Goal: Information Seeking & Learning: Check status

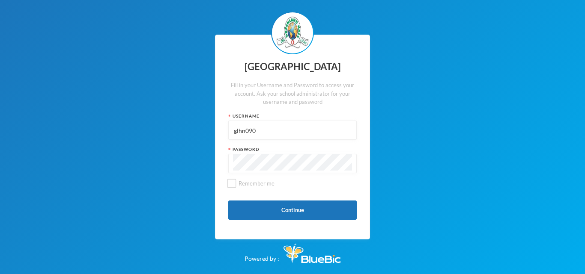
click at [273, 129] on input "glhn090" at bounding box center [292, 130] width 119 height 19
type input "glh20p45"
click at [303, 209] on button "Continue" at bounding box center [292, 210] width 128 height 19
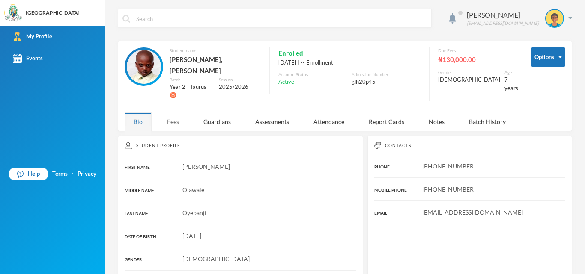
click at [176, 113] on div "Fees" at bounding box center [173, 122] width 30 height 18
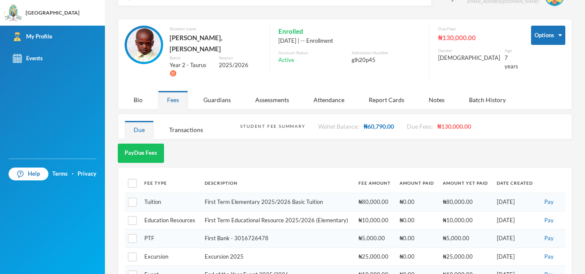
scroll to position [33, 0]
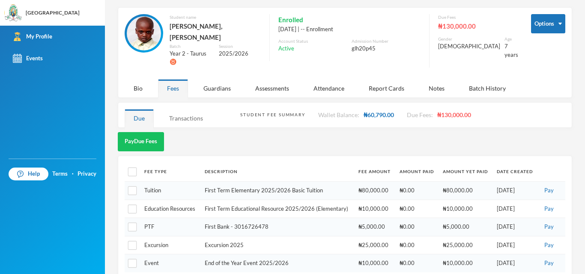
click at [178, 109] on div "Transactions" at bounding box center [186, 118] width 52 height 18
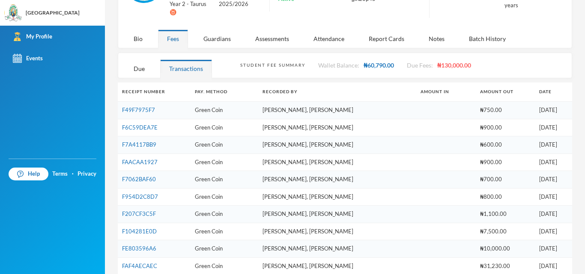
scroll to position [86, 0]
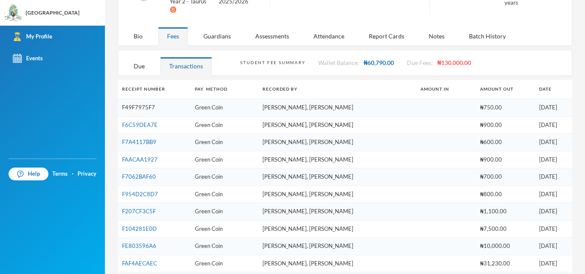
click at [130, 104] on link "F49F7975F7" at bounding box center [138, 107] width 33 height 7
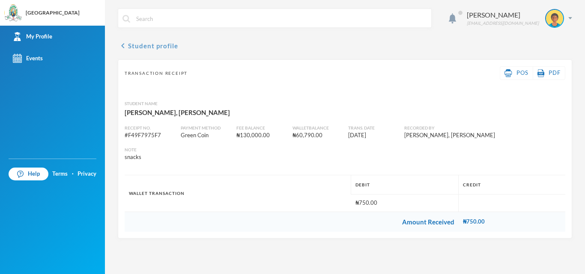
click at [130, 45] on button "chevron_left Student profile" at bounding box center [148, 46] width 60 height 10
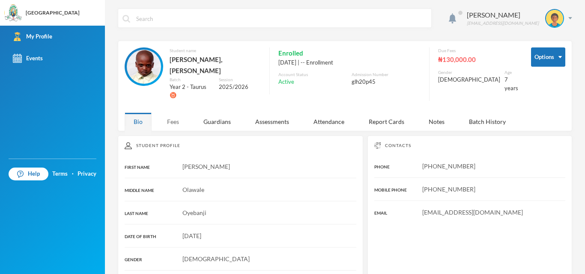
click at [171, 113] on div "Fees" at bounding box center [173, 122] width 30 height 18
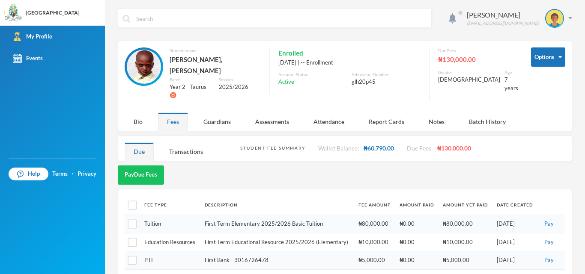
scroll to position [33, 0]
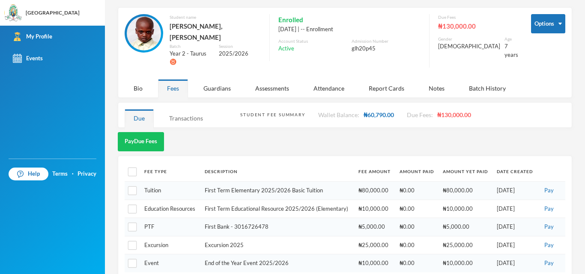
click at [184, 109] on div "Transactions" at bounding box center [186, 118] width 52 height 18
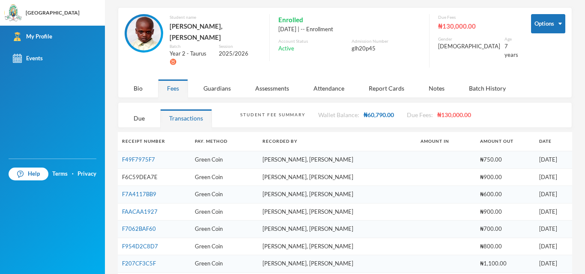
click at [139, 174] on link "F6C59DEA7E" at bounding box center [140, 177] width 36 height 7
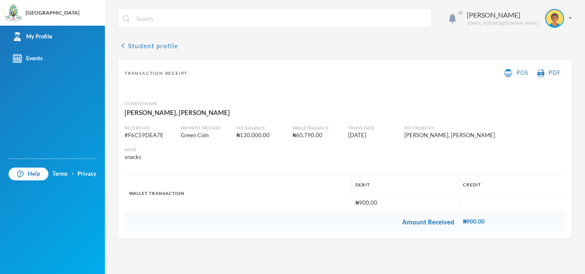
click at [130, 44] on button "chevron_left Student profile" at bounding box center [148, 46] width 60 height 10
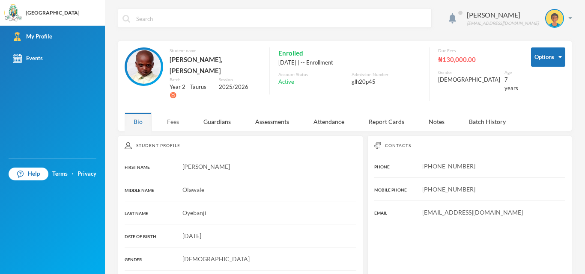
click at [173, 113] on div "Fees" at bounding box center [173, 122] width 30 height 18
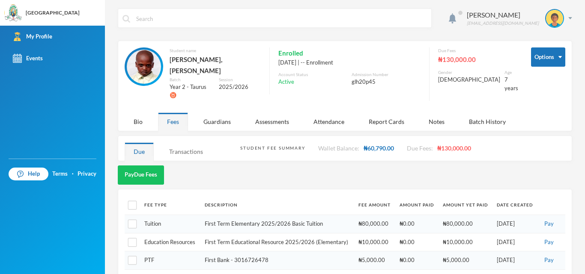
click at [182, 143] on div "Transactions" at bounding box center [186, 152] width 52 height 18
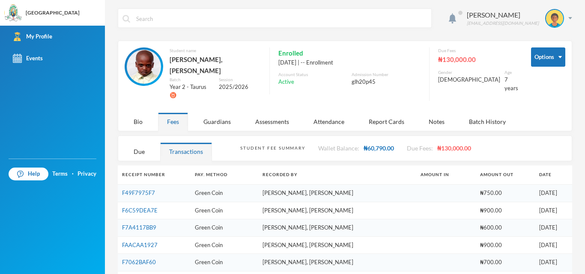
scroll to position [43, 0]
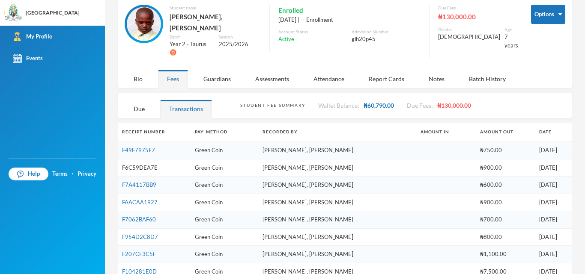
click at [142, 164] on link "F6C59DEA7E" at bounding box center [140, 167] width 36 height 7
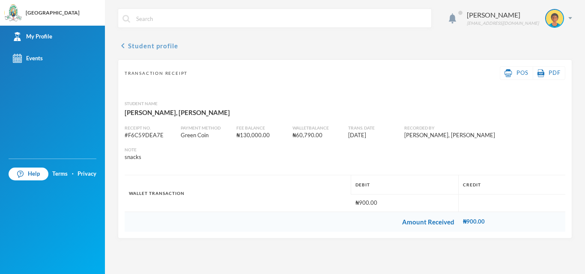
click at [152, 49] on button "chevron_left Student profile" at bounding box center [148, 46] width 60 height 10
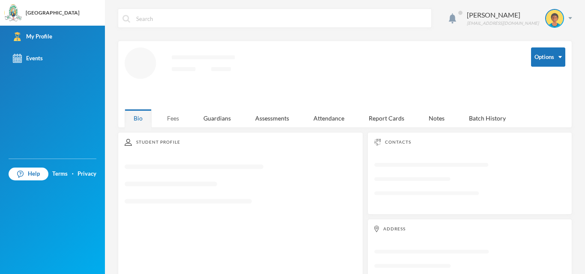
click at [170, 115] on div "Fees" at bounding box center [173, 118] width 30 height 18
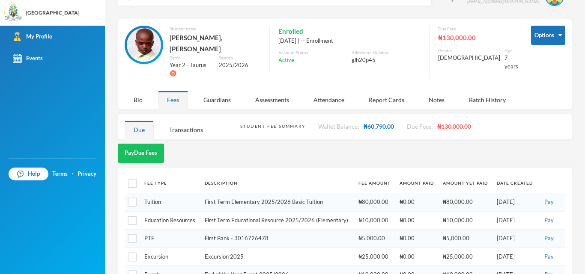
scroll to position [33, 0]
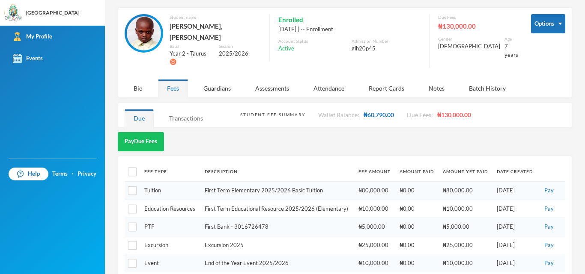
click at [179, 109] on div "Transactions" at bounding box center [186, 118] width 52 height 18
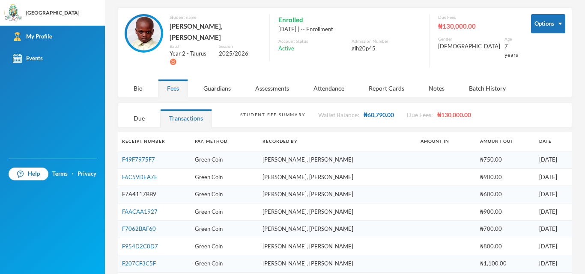
click at [137, 191] on link "F7A4117BB9" at bounding box center [139, 194] width 34 height 7
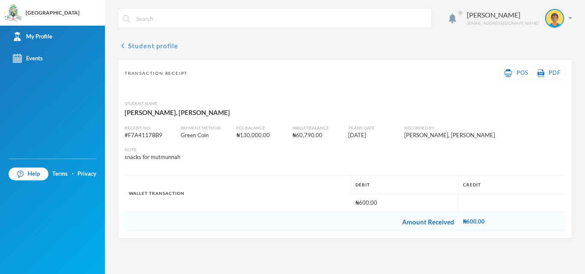
click at [148, 43] on button "chevron_left Student profile" at bounding box center [148, 46] width 60 height 10
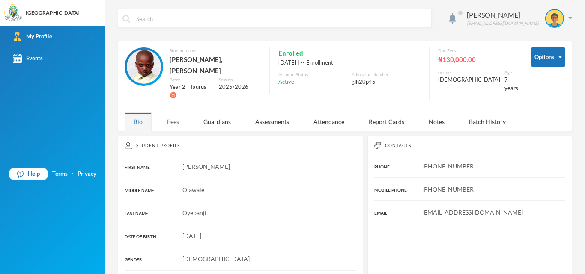
click at [174, 113] on div "Fees" at bounding box center [173, 122] width 30 height 18
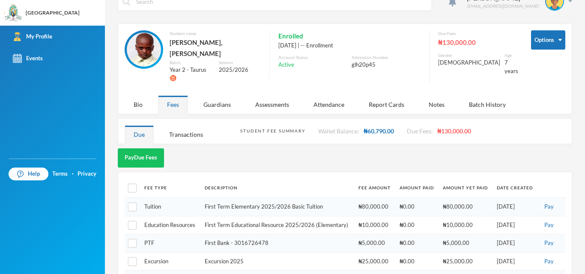
scroll to position [33, 0]
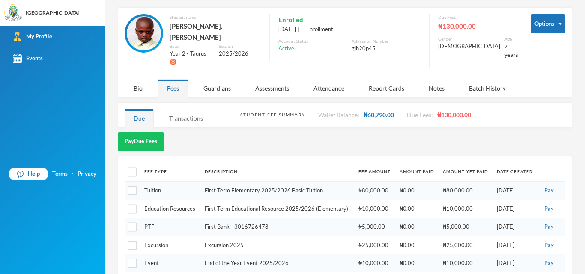
click at [190, 109] on div "Transactions" at bounding box center [186, 118] width 52 height 18
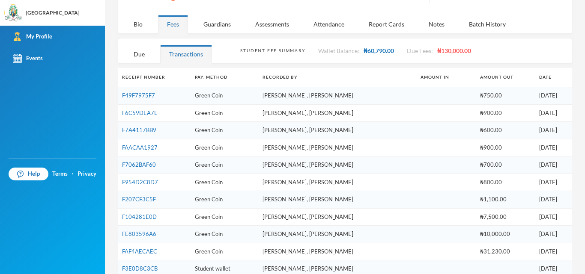
scroll to position [119, 0]
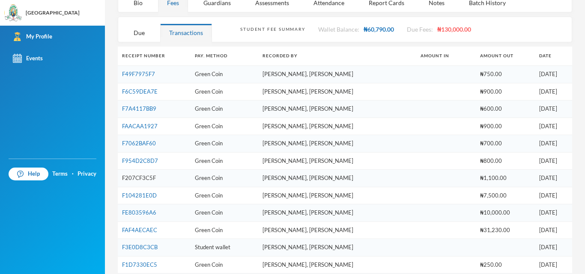
click at [149, 175] on link "F207CF3C5F" at bounding box center [139, 178] width 34 height 7
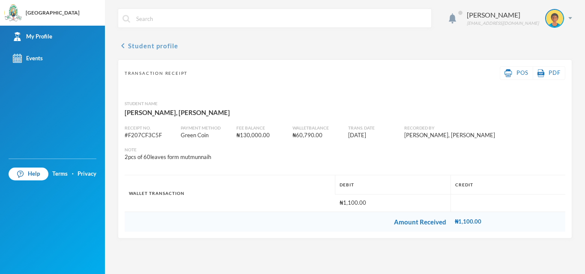
click at [145, 51] on button "chevron_left Student profile" at bounding box center [148, 46] width 60 height 10
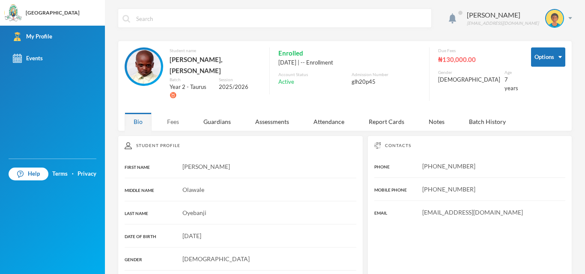
click at [172, 113] on div "Fees" at bounding box center [173, 122] width 30 height 18
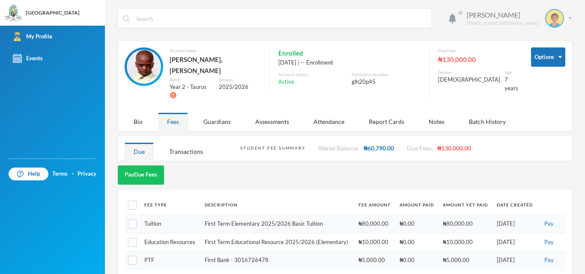
click at [562, 16] on div "[PERSON_NAME] [PERSON_NAME][EMAIL_ADDRESS][DOMAIN_NAME]" at bounding box center [516, 18] width 112 height 19
click at [535, 63] on button "Logout" at bounding box center [542, 62] width 39 height 13
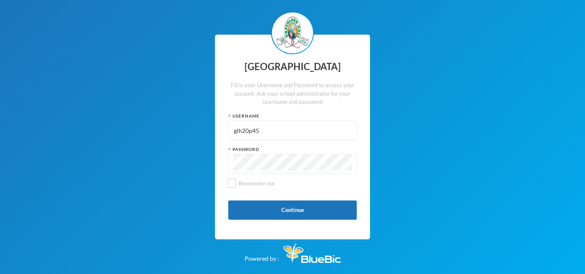
click at [310, 127] on input "glh20p45" at bounding box center [292, 130] width 119 height 19
type input "glhn090"
click at [297, 208] on button "Continue" at bounding box center [292, 210] width 128 height 19
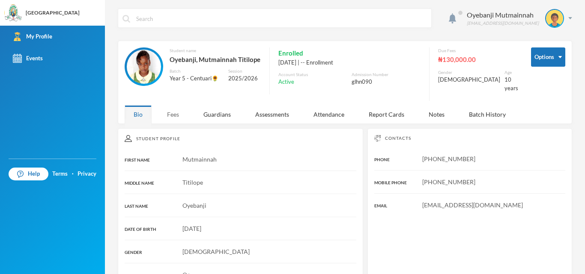
click at [178, 109] on div "Fees" at bounding box center [173, 114] width 30 height 18
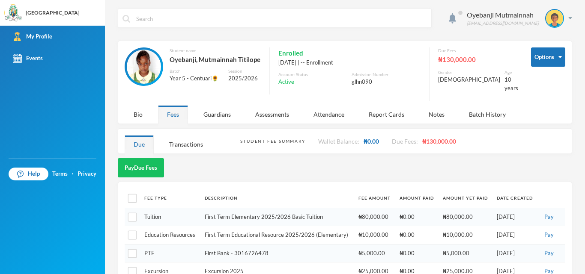
scroll to position [33, 0]
